Goal: Check status: Check status

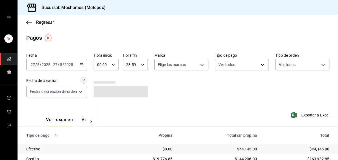
click at [79, 65] on div "2025-05-27 27 / 5 / 2025 - 2025-05-27 27 / 5 / 2025" at bounding box center [56, 64] width 61 height 11
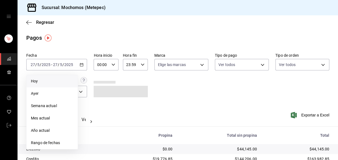
click at [55, 80] on span "Hoy" at bounding box center [52, 81] width 42 height 6
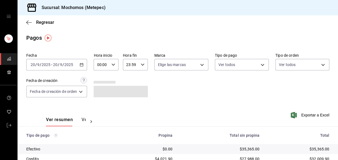
click at [116, 66] on div "00:00 Hora inicio" at bounding box center [106, 64] width 25 height 11
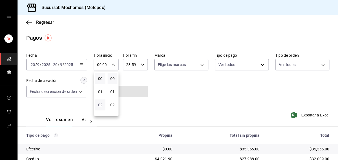
scroll to position [25, 0]
click at [101, 80] on span "02" at bounding box center [100, 80] width 4 height 4
type input "02:00"
click at [159, 86] on div at bounding box center [169, 80] width 338 height 160
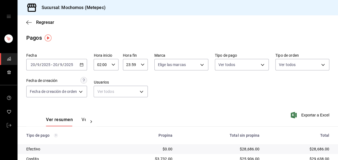
click at [245, 84] on div "Fecha 2025-09-20 20 / 9 / 2025 - 2025-09-20 20 / 9 / 2025 Hora inicio 02:00 Hor…" at bounding box center [177, 77] width 303 height 53
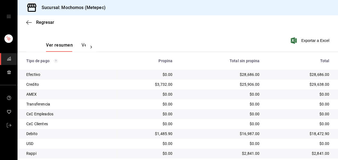
scroll to position [92, 0]
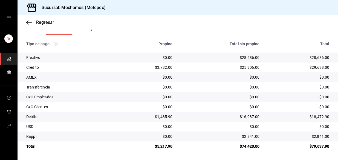
click at [118, 77] on td "$0.00" at bounding box center [147, 77] width 59 height 10
click at [155, 89] on div "$0.00" at bounding box center [147, 86] width 50 height 5
click at [133, 77] on div "$0.00" at bounding box center [147, 76] width 50 height 5
click at [118, 46] on th "Propina" at bounding box center [147, 43] width 59 height 17
